Goal: Transaction & Acquisition: Obtain resource

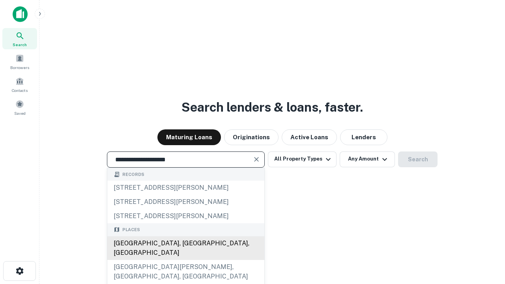
click at [185, 260] on div "[GEOGRAPHIC_DATA], [GEOGRAPHIC_DATA], [GEOGRAPHIC_DATA]" at bounding box center [185, 248] width 157 height 24
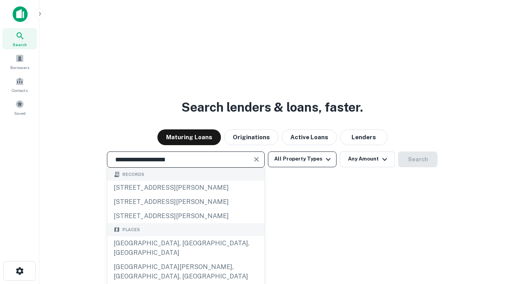
type input "**********"
click at [302, 159] on button "All Property Types" at bounding box center [302, 159] width 69 height 16
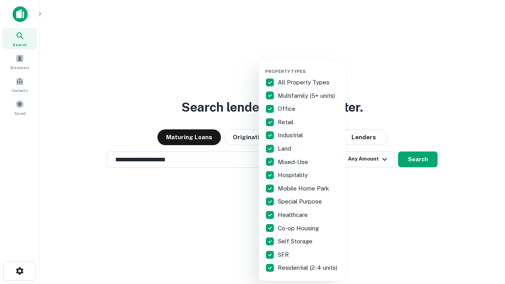
click at [308, 66] on button "button" at bounding box center [308, 66] width 87 height 0
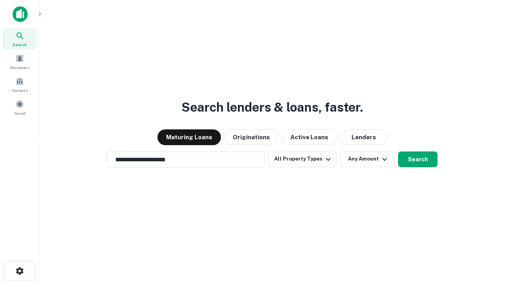
scroll to position [12, 0]
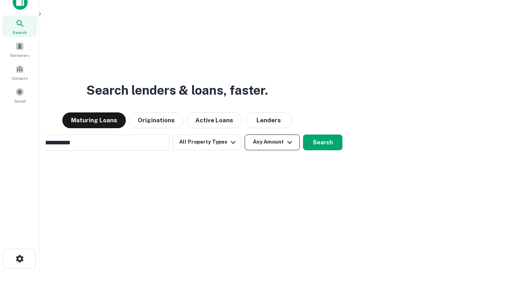
click at [244, 134] on button "Any Amount" at bounding box center [271, 142] width 55 height 16
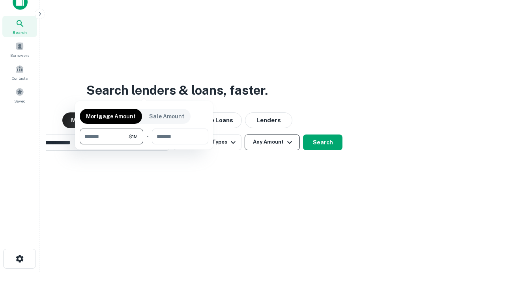
scroll to position [13, 0]
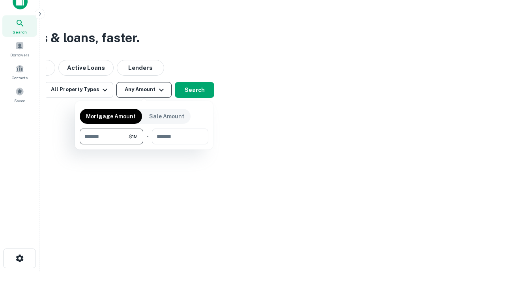
type input "*******"
click at [144, 144] on button "button" at bounding box center [144, 144] width 129 height 0
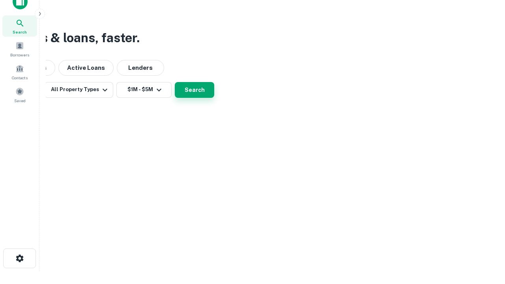
click at [214, 98] on button "Search" at bounding box center [194, 90] width 39 height 16
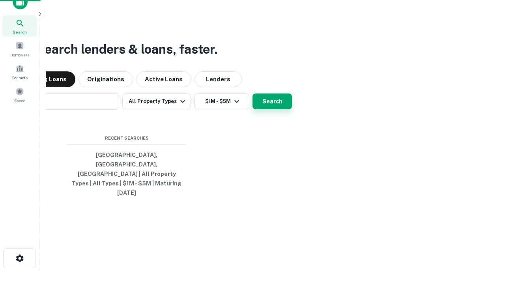
scroll to position [12, 0]
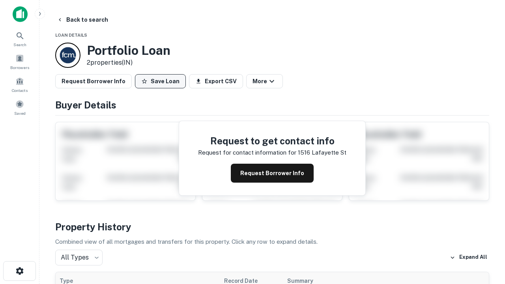
click at [160, 81] on button "Save Loan" at bounding box center [160, 81] width 51 height 14
click at [162, 81] on button "Loan Saved" at bounding box center [162, 81] width 54 height 14
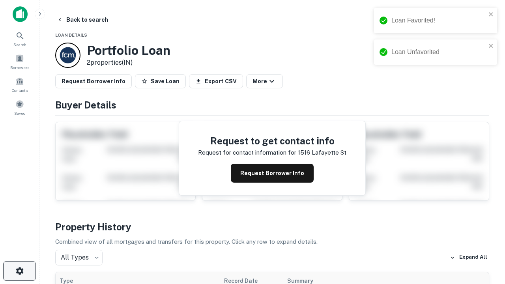
click at [19, 271] on icon "button" at bounding box center [19, 270] width 9 height 9
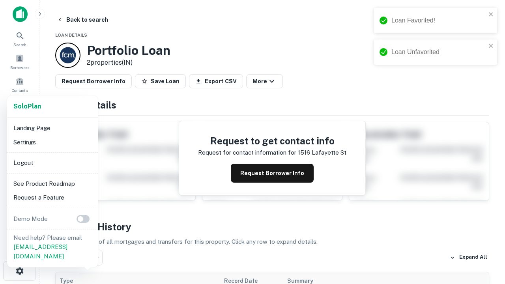
click at [52, 162] on li "Logout" at bounding box center [52, 163] width 84 height 14
